Goal: Obtain resource: Download file/media

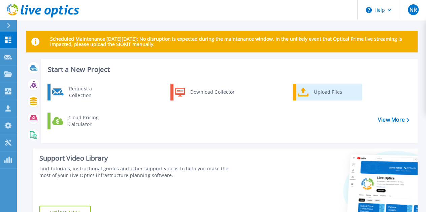
click at [331, 92] on div "Upload Files" at bounding box center [335, 91] width 50 height 13
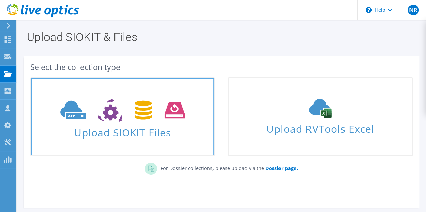
click at [148, 132] on span "Upload SIOKIT Files" at bounding box center [122, 130] width 183 height 14
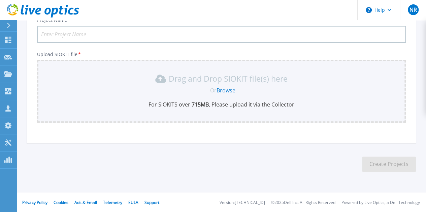
scroll to position [56, 0]
click at [96, 33] on input "Project Name *" at bounding box center [221, 34] width 368 height 17
type input "ICG PROD SP"
click at [225, 91] on link "Browse" at bounding box center [225, 89] width 19 height 7
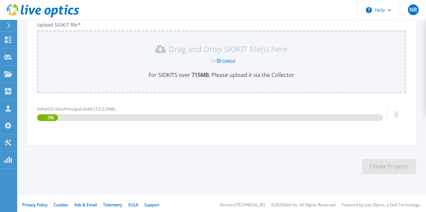
scroll to position [87, 0]
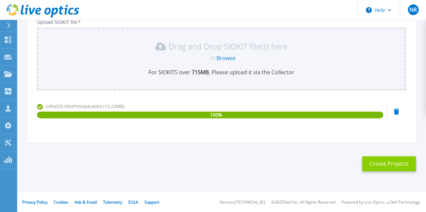
click at [393, 162] on button "Create Projects" at bounding box center [389, 163] width 54 height 15
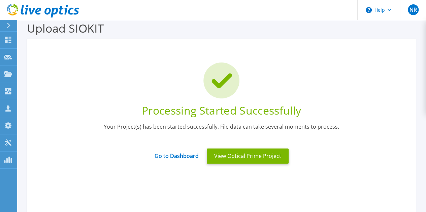
scroll to position [0, 0]
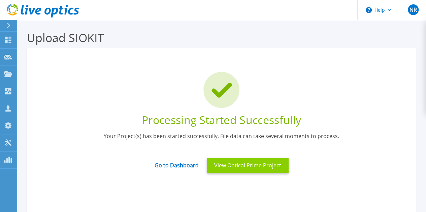
click at [251, 164] on button "View Optical Prime Project" at bounding box center [248, 165] width 82 height 15
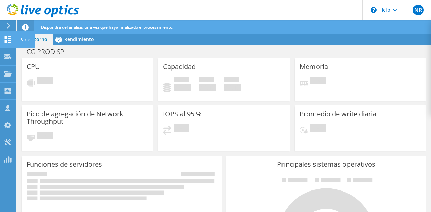
click at [10, 42] on use at bounding box center [8, 39] width 6 height 6
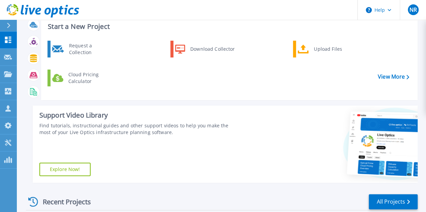
scroll to position [34, 0]
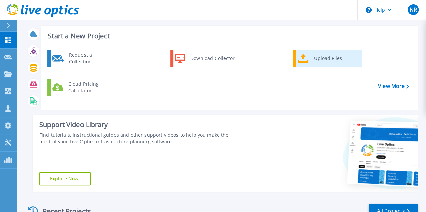
click at [322, 56] on div "Upload Files" at bounding box center [335, 58] width 50 height 13
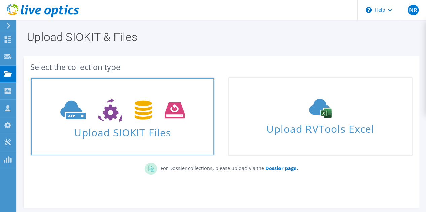
click at [144, 131] on span "Upload SIOKIT Files" at bounding box center [122, 130] width 183 height 14
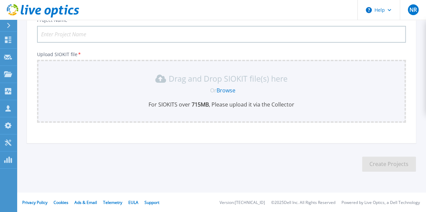
scroll to position [56, 0]
click at [87, 34] on input "Project Name *" at bounding box center [221, 34] width 368 height 17
type input "ICG PROD SA"
click at [220, 92] on link "Browse" at bounding box center [225, 89] width 19 height 7
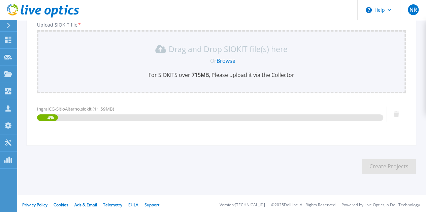
scroll to position [87, 0]
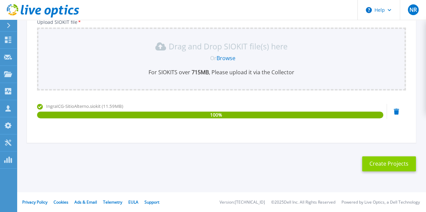
click at [403, 163] on button "Create Projects" at bounding box center [389, 163] width 54 height 15
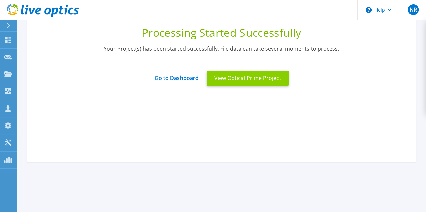
click at [255, 79] on button "View Optical Prime Project" at bounding box center [248, 78] width 82 height 15
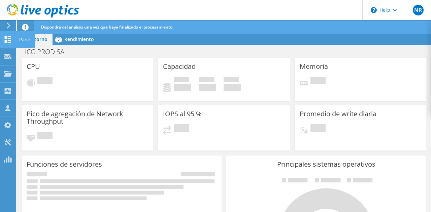
click at [9, 42] on use at bounding box center [8, 39] width 6 height 6
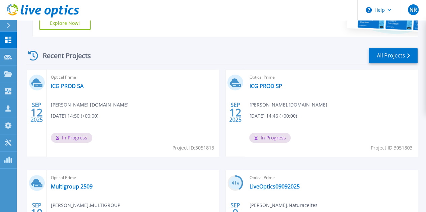
scroll to position [202, 0]
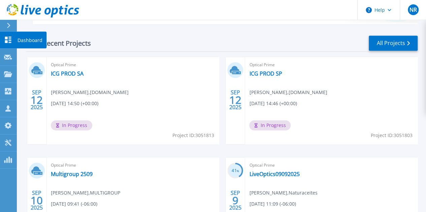
click at [5, 40] on icon at bounding box center [8, 40] width 6 height 6
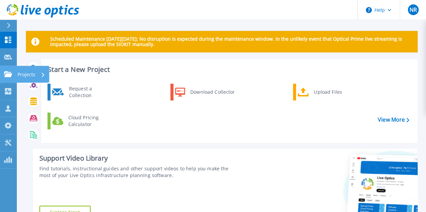
click at [3, 73] on link "Projects Projects" at bounding box center [8, 74] width 17 height 17
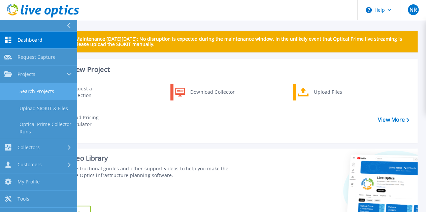
click at [33, 88] on link "Search Projects" at bounding box center [38, 91] width 77 height 17
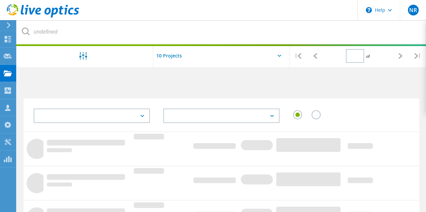
type input "1"
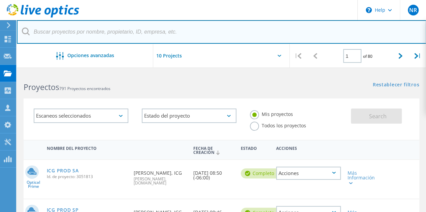
click at [71, 35] on input "text" at bounding box center [221, 32] width 409 height 24
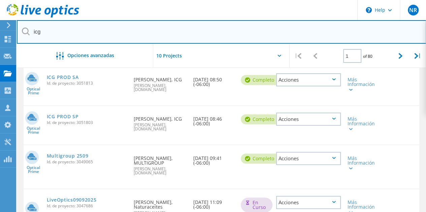
scroll to position [101, 0]
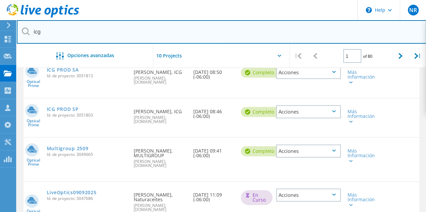
type input "icg"
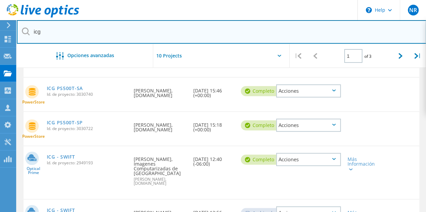
scroll to position [168, 0]
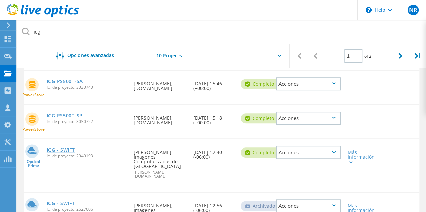
click at [69, 151] on link "ICG - SWIFT" at bounding box center [61, 150] width 28 height 5
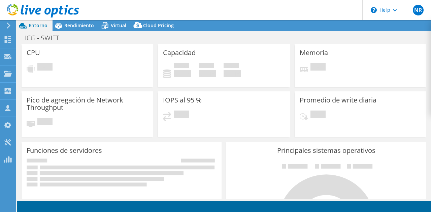
select select "USD"
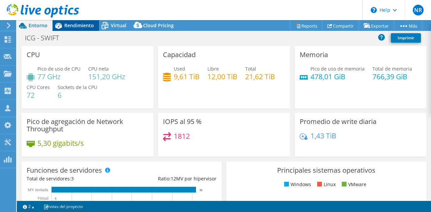
click at [84, 25] on span "Rendimiento" at bounding box center [79, 25] width 30 height 6
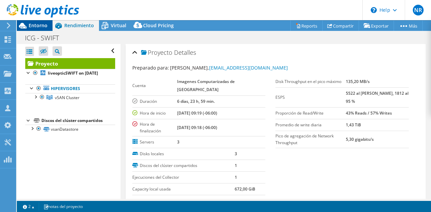
click at [43, 27] on span "Entorno" at bounding box center [38, 25] width 19 height 6
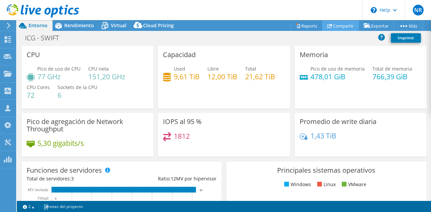
click at [343, 27] on link "Compartir" at bounding box center [340, 26] width 37 height 10
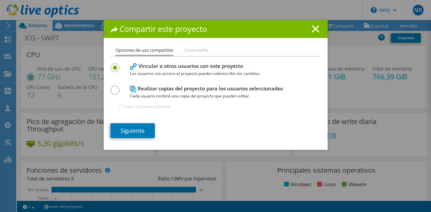
click at [113, 87] on label at bounding box center [116, 87] width 12 height 2
click at [0, 0] on input "radio" at bounding box center [0, 0] width 0 height 0
click at [132, 129] on link "Siguiente" at bounding box center [132, 130] width 44 height 15
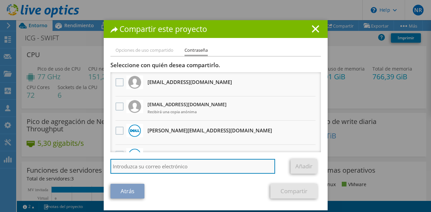
click at [162, 168] on input "search" at bounding box center [192, 166] width 165 height 15
type input "ogalan@quattro.com.gt"
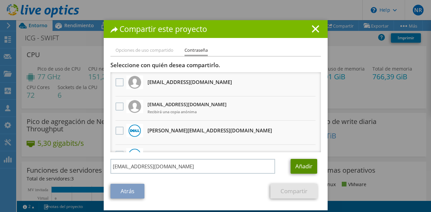
click at [296, 166] on link "Añadir" at bounding box center [303, 166] width 27 height 15
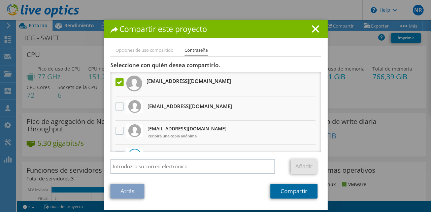
click at [296, 189] on link "Compartir" at bounding box center [293, 191] width 47 height 15
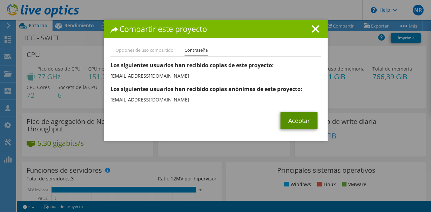
click at [301, 121] on link "Aceptar" at bounding box center [298, 120] width 37 height 17
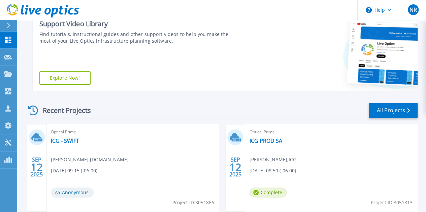
scroll to position [168, 0]
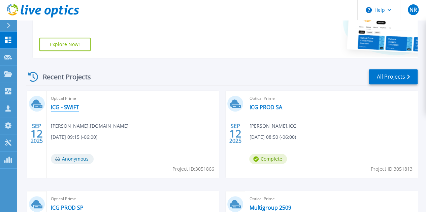
click at [73, 109] on link "ICG - SWIFT" at bounding box center [65, 107] width 28 height 7
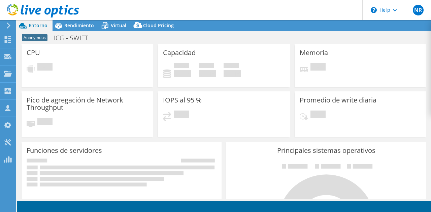
select select "USD"
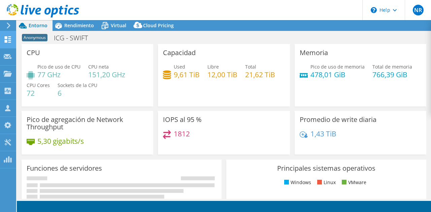
click at [10, 38] on use at bounding box center [8, 39] width 6 height 6
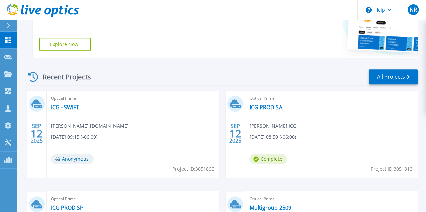
scroll to position [202, 0]
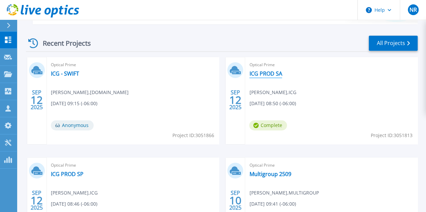
click at [249, 75] on link "ICG PROD SA" at bounding box center [265, 73] width 33 height 7
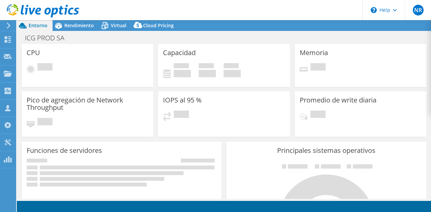
select select "USD"
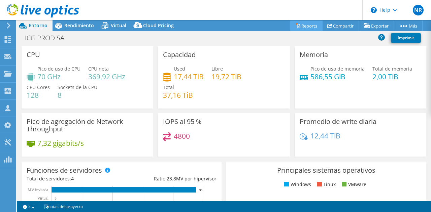
click at [304, 26] on link "Reports" at bounding box center [306, 26] width 32 height 10
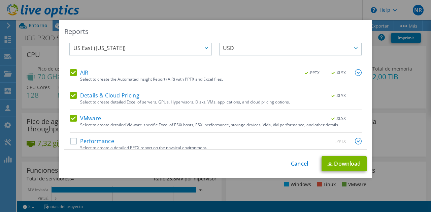
scroll to position [16, 0]
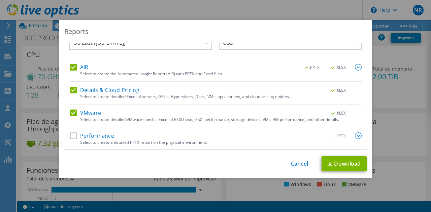
click at [72, 136] on label "Performance" at bounding box center [92, 136] width 44 height 7
click at [0, 0] on input "Performance" at bounding box center [0, 0] width 0 height 0
click at [355, 133] on img at bounding box center [358, 136] width 7 height 7
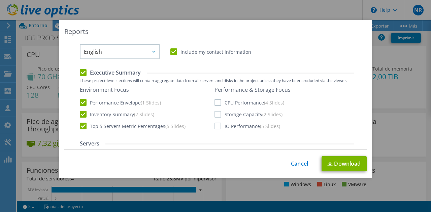
scroll to position [151, 0]
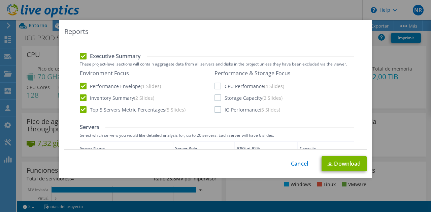
click at [214, 86] on label "CPU Performance (4 Slides)" at bounding box center [249, 86] width 70 height 7
click at [0, 0] on input "CPU Performance (4 Slides)" at bounding box center [0, 0] width 0 height 0
click at [214, 97] on label "Storage Capacity (2 Slides)" at bounding box center [248, 98] width 68 height 7
click at [0, 0] on input "Storage Capacity (2 Slides)" at bounding box center [0, 0] width 0 height 0
click at [214, 108] on label "IO Performance (5 Slides)" at bounding box center [247, 109] width 66 height 7
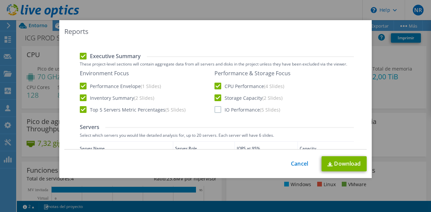
click at [0, 0] on input "IO Performance (5 Slides)" at bounding box center [0, 0] width 0 height 0
click at [347, 161] on link "Download" at bounding box center [343, 163] width 45 height 15
click at [299, 164] on link "Cancel" at bounding box center [299, 164] width 17 height 6
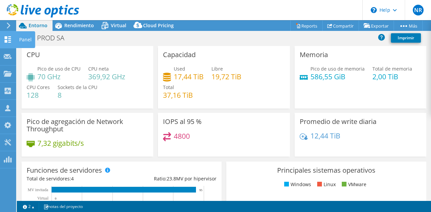
click at [11, 42] on icon at bounding box center [8, 39] width 8 height 6
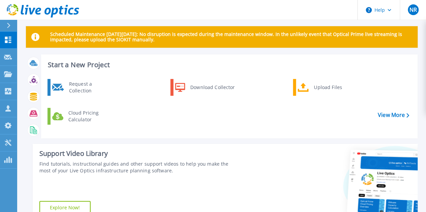
scroll to position [101, 0]
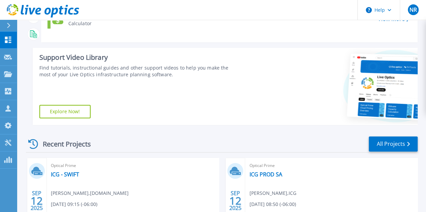
click at [205, 90] on div "Support Video Library Find tutorials, instructional guides and other support vi…" at bounding box center [136, 86] width 207 height 77
click at [251, 130] on div "Start a New Project Request a Collection Download Collector Upload Files Cloud …" at bounding box center [221, 44] width 391 height 172
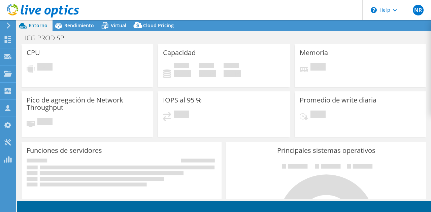
select select "USD"
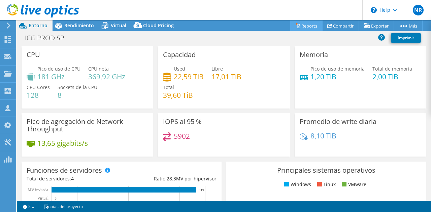
click at [305, 26] on link "Reports" at bounding box center [306, 26] width 32 height 10
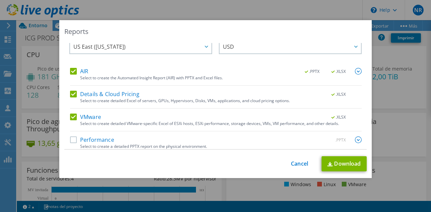
scroll to position [16, 0]
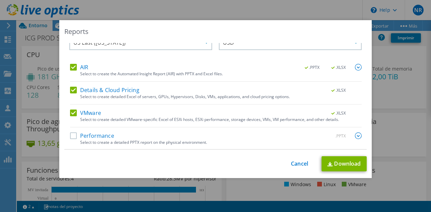
click at [74, 135] on label "Performance" at bounding box center [92, 136] width 44 height 7
click at [0, 0] on input "Performance" at bounding box center [0, 0] width 0 height 0
click at [355, 136] on img at bounding box center [358, 136] width 7 height 7
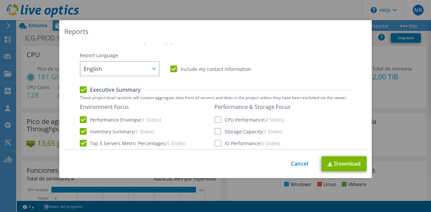
scroll to position [151, 0]
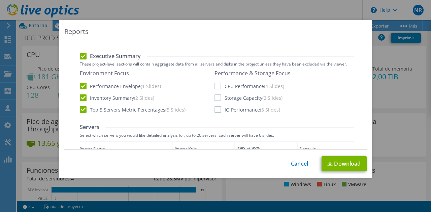
click at [216, 110] on label "IO Performance (5 Slides)" at bounding box center [247, 109] width 66 height 7
click at [0, 0] on input "IO Performance (5 Slides)" at bounding box center [0, 0] width 0 height 0
click at [215, 98] on label "Storage Capacity (2 Slides)" at bounding box center [248, 98] width 68 height 7
click at [0, 0] on input "Storage Capacity (2 Slides)" at bounding box center [0, 0] width 0 height 0
click at [214, 84] on label "CPU Performance (4 Slides)" at bounding box center [249, 86] width 70 height 7
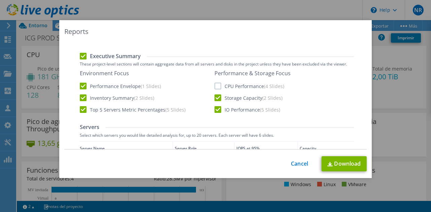
click at [0, 0] on input "CPU Performance (4 Slides)" at bounding box center [0, 0] width 0 height 0
click at [349, 162] on link "Download" at bounding box center [343, 163] width 45 height 15
click at [298, 161] on link "Cancel" at bounding box center [299, 164] width 17 height 6
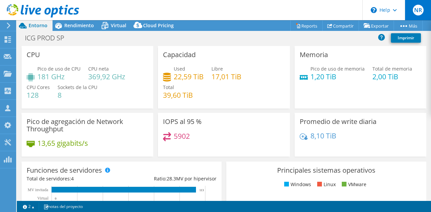
click at [416, 12] on span "NR" at bounding box center [418, 10] width 11 height 11
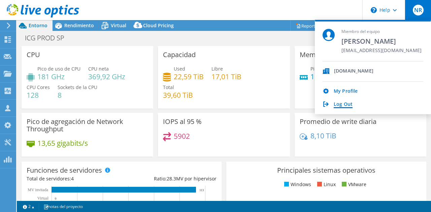
click at [347, 104] on link "Log Out" at bounding box center [342, 105] width 19 height 6
